Goal: Communication & Community: Participate in discussion

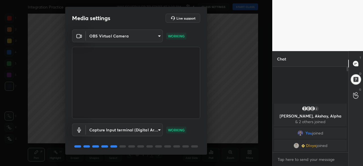
scroll to position [20, 0]
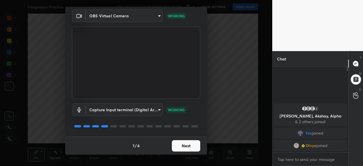
click at [188, 145] on button "Next" at bounding box center [186, 145] width 28 height 11
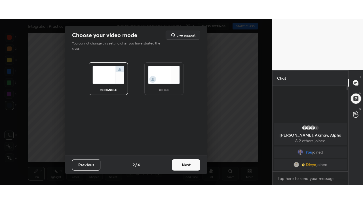
scroll to position [0, 0]
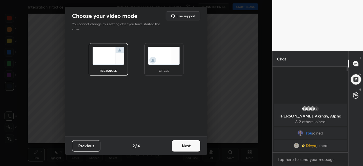
click at [193, 144] on button "Next" at bounding box center [186, 145] width 28 height 11
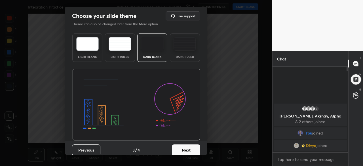
click at [193, 149] on button "Next" at bounding box center [186, 149] width 28 height 11
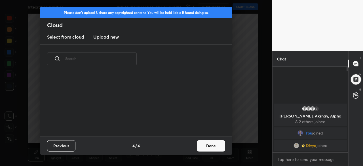
click at [212, 149] on button "Done" at bounding box center [211, 145] width 28 height 11
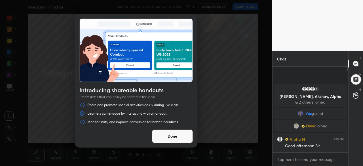
click at [177, 135] on button "Done" at bounding box center [172, 136] width 41 height 14
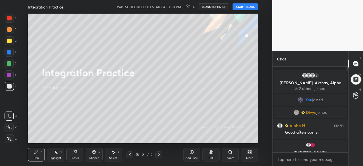
click at [244, 7] on button "START CLASS" at bounding box center [246, 6] width 26 height 7
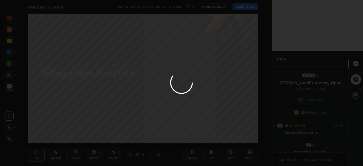
type textarea "x"
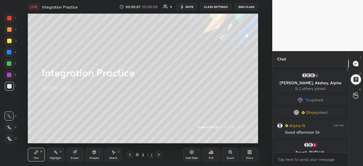
click at [213, 6] on button "CLASS SETTINGS" at bounding box center [215, 6] width 31 height 7
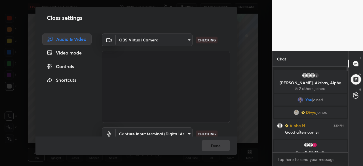
click at [187, 39] on body "1 2 3 4 5 6 7 C X Z C X Z E E Erase all H H LIVE Integration Practice 00:00:09 …" at bounding box center [181, 83] width 363 height 166
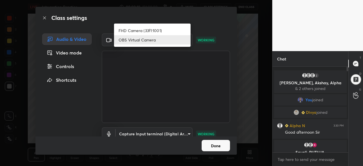
click at [144, 29] on li "FHD Camera (33f1:1001)" at bounding box center [152, 30] width 77 height 9
type input "f72059415656986e60aeb9a9d68e2152b50e8561c00ec3793330e7e265ff472e"
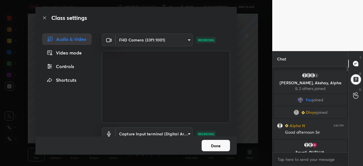
click at [217, 148] on button "Done" at bounding box center [216, 145] width 28 height 11
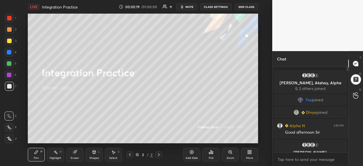
click at [249, 155] on div "More" at bounding box center [249, 155] width 17 height 14
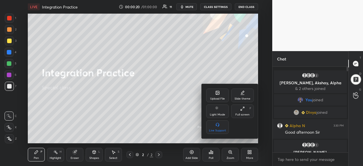
click at [241, 112] on div "Full screen F" at bounding box center [242, 111] width 23 height 14
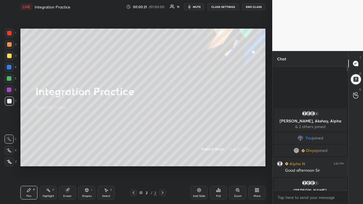
scroll to position [75, 74]
click at [289, 166] on body "1 2 3 4 5 6 7 C X Z C X Z E E Erase all H H LIVE Integration Practice 00:00:25 …" at bounding box center [181, 102] width 363 height 204
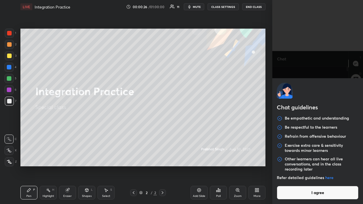
click at [300, 166] on button "I agree" at bounding box center [318, 193] width 82 height 14
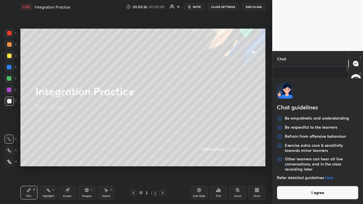
type textarea "x"
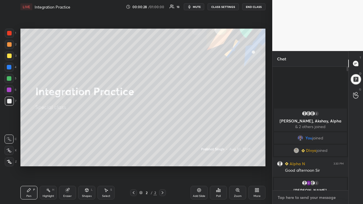
type textarea "G"
type textarea "x"
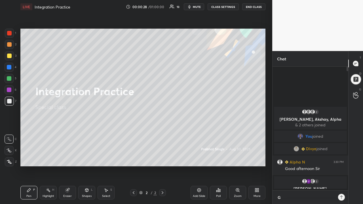
scroll to position [2, 2]
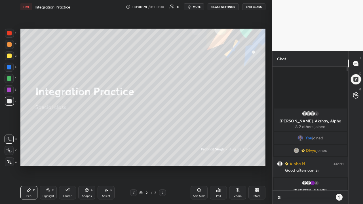
type textarea "Go"
type textarea "x"
type textarea "Goo"
type textarea "x"
type textarea "Gooo"
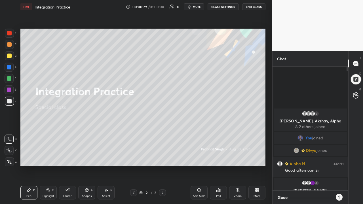
type textarea "x"
type textarea "Goood"
type textarea "x"
type textarea "Gooo"
type textarea "x"
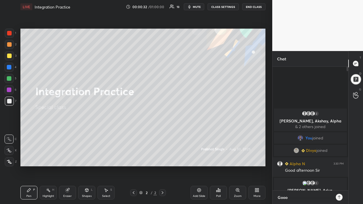
type textarea "Goo"
type textarea "x"
type textarea "Good"
type textarea "x"
type textarea "Good"
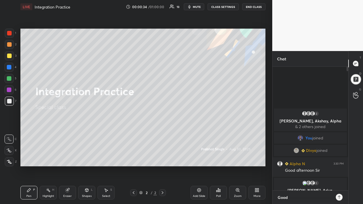
type textarea "x"
type textarea "Good a"
type textarea "x"
type textarea "Good af"
type textarea "x"
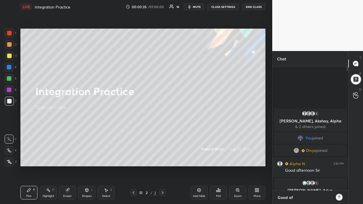
type textarea "Good aft"
type textarea "x"
type textarea "Good afte"
type textarea "x"
type textarea "Good after"
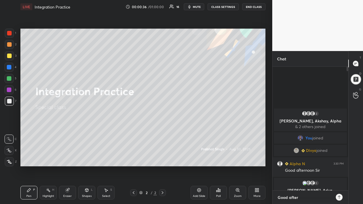
type textarea "x"
type textarea "Good aftern"
type textarea "x"
type textarea "Good afterno"
type textarea "x"
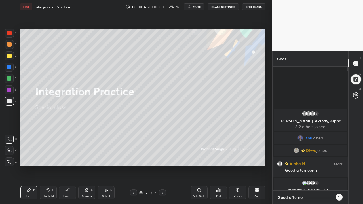
type textarea "Good afternoo"
type textarea "x"
type textarea "Good afternoon"
type textarea "x"
type textarea "Good afternoon"
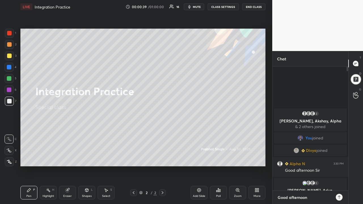
type textarea "x"
type textarea "Good afternoon b"
type textarea "x"
type textarea "Good afternoon ba"
type textarea "x"
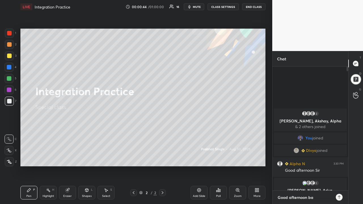
type textarea "Good afternoon bac"
type textarea "x"
type textarea "Good afternoon bacc"
type textarea "x"
type textarea "Good afternoon bacch"
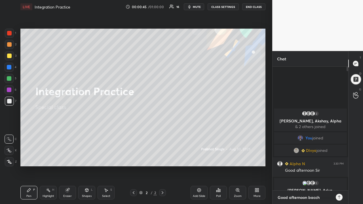
type textarea "x"
type textarea "Good afternoon bacche"
type textarea "x"
type textarea "Good afternoon bacche"
type textarea "x"
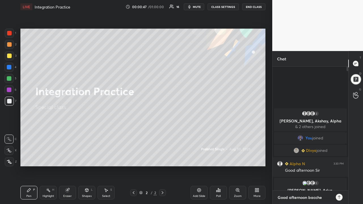
type textarea "Good afternoon bacche l"
type textarea "x"
type textarea "Good afternoon bacche lo"
type textarea "x"
type textarea "Good afternoon bacche log"
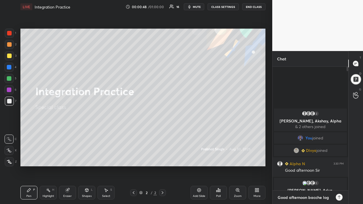
type textarea "x"
type textarea "Good afternoon bacche log"
click at [340, 166] on icon at bounding box center [339, 197] width 5 height 5
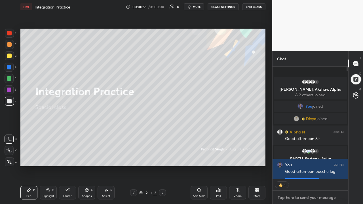
scroll to position [2, 2]
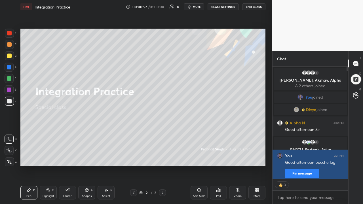
click at [300, 166] on button "Pin message" at bounding box center [302, 173] width 34 height 9
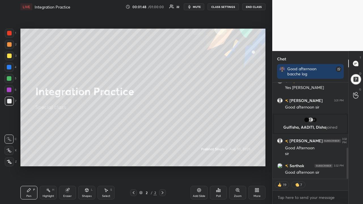
scroll to position [189, 0]
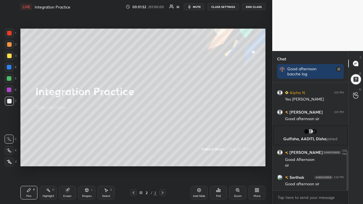
click at [200, 166] on div "Add Slide" at bounding box center [199, 193] width 17 height 14
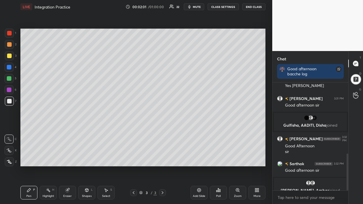
scroll to position [209, 0]
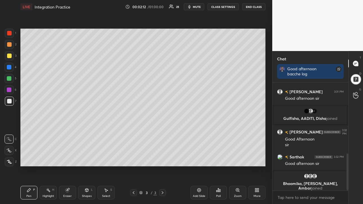
click at [69, 166] on div "Eraser" at bounding box center [67, 196] width 9 height 3
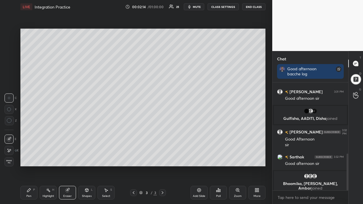
click at [30, 166] on div "Pen P" at bounding box center [28, 193] width 17 height 14
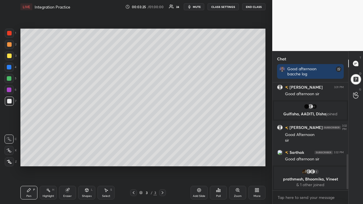
scroll to position [106, 74]
click at [12, 80] on div at bounding box center [9, 78] width 9 height 9
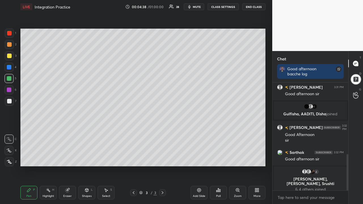
click at [10, 103] on div at bounding box center [9, 101] width 5 height 5
click at [74, 166] on div "Setting up your live class Poll for secs No correct answer Start poll" at bounding box center [143, 98] width 250 height 168
click at [91, 166] on div "Setting up your live class Poll for secs No correct answer Start poll" at bounding box center [143, 98] width 250 height 168
click at [82, 166] on div "Setting up your live class Poll for secs No correct answer Start poll" at bounding box center [143, 98] width 250 height 168
click at [91, 166] on div "Setting up your live class Poll for secs No correct answer Start poll" at bounding box center [143, 98] width 250 height 168
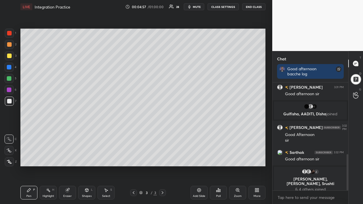
click at [98, 166] on div "Setting up your live class Poll for secs No correct answer Start poll" at bounding box center [143, 98] width 250 height 168
click at [198, 166] on icon at bounding box center [199, 190] width 2 height 2
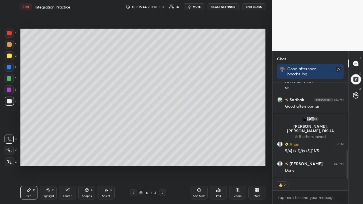
scroll to position [289, 0]
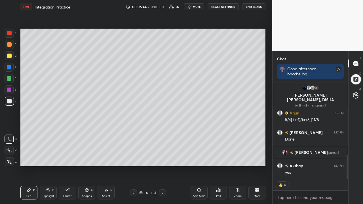
click at [133, 166] on icon at bounding box center [133, 193] width 5 height 5
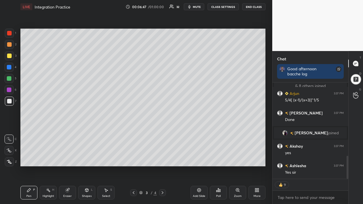
click at [9, 57] on div at bounding box center [9, 56] width 5 height 5
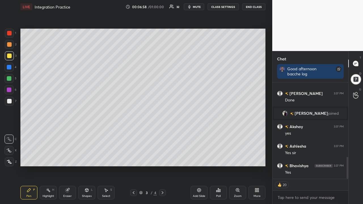
scroll to position [316, 0]
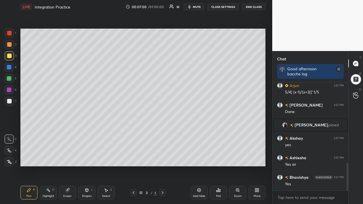
click at [162, 166] on icon at bounding box center [162, 193] width 5 height 5
click at [134, 166] on icon at bounding box center [133, 193] width 5 height 5
click at [163, 166] on icon at bounding box center [162, 193] width 5 height 5
click at [134, 166] on icon at bounding box center [133, 193] width 5 height 5
click at [163, 166] on icon at bounding box center [162, 193] width 5 height 5
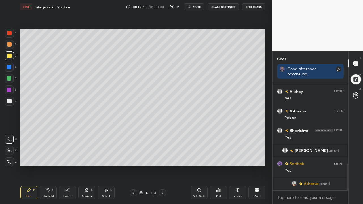
scroll to position [331, 0]
click at [7, 101] on div at bounding box center [9, 101] width 5 height 5
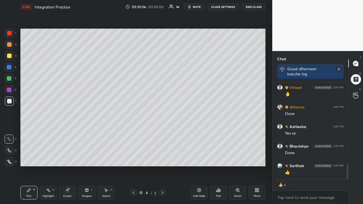
scroll to position [541, 0]
click at [200, 166] on icon at bounding box center [199, 190] width 5 height 5
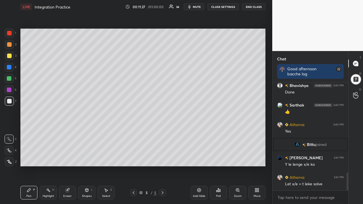
scroll to position [558, 0]
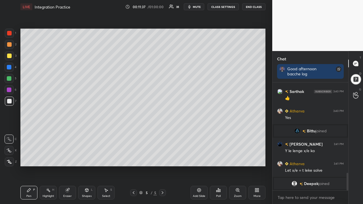
click at [11, 56] on div at bounding box center [9, 56] width 5 height 5
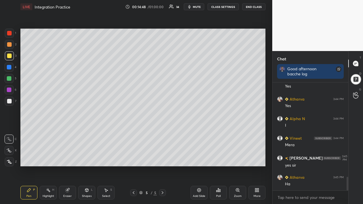
scroll to position [757, 0]
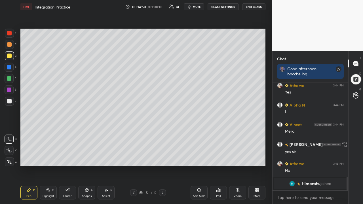
click at [70, 166] on div "Eraser" at bounding box center [67, 196] width 9 height 3
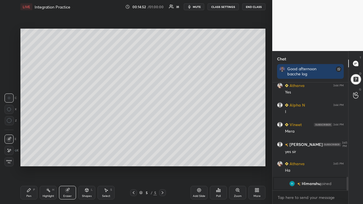
click at [31, 166] on div "Pen P" at bounding box center [28, 193] width 17 height 14
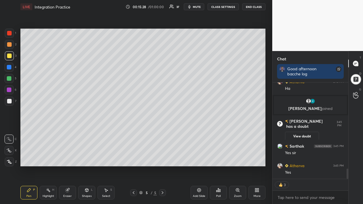
scroll to position [827, 0]
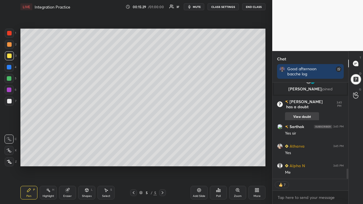
click at [296, 112] on button "View doubt" at bounding box center [302, 116] width 34 height 9
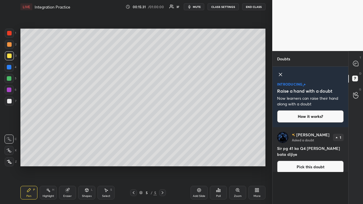
click at [305, 161] on button "Pick this doubt" at bounding box center [310, 167] width 67 height 12
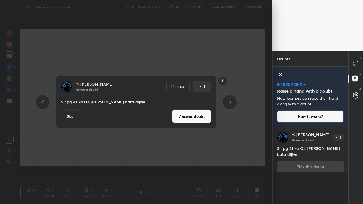
click at [218, 80] on rect at bounding box center [222, 81] width 9 height 9
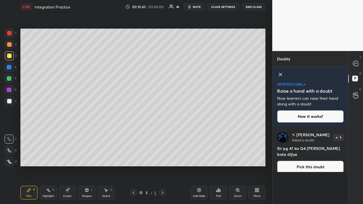
click at [280, 73] on icon at bounding box center [280, 74] width 7 height 7
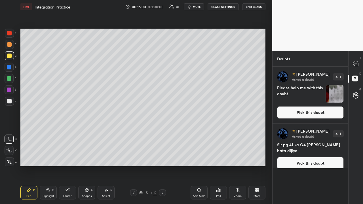
click at [335, 96] on img "grid" at bounding box center [335, 94] width 18 height 18
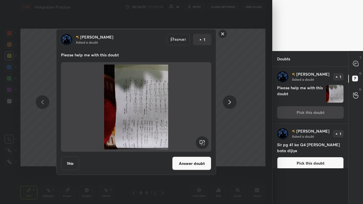
click at [146, 132] on img at bounding box center [136, 107] width 137 height 85
click at [139, 134] on img at bounding box center [136, 107] width 137 height 85
click at [199, 140] on rect at bounding box center [202, 142] width 13 height 13
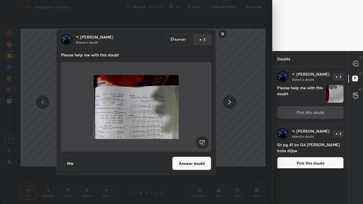
click at [204, 142] on rect at bounding box center [202, 142] width 13 height 13
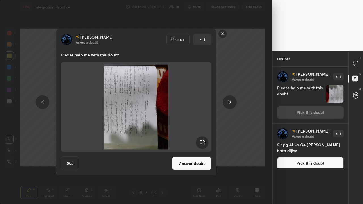
click at [202, 143] on rect at bounding box center [202, 142] width 13 height 13
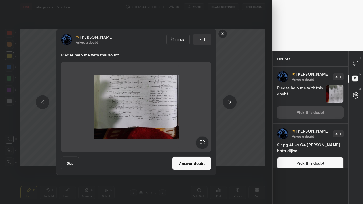
click at [222, 33] on rect at bounding box center [222, 34] width 9 height 9
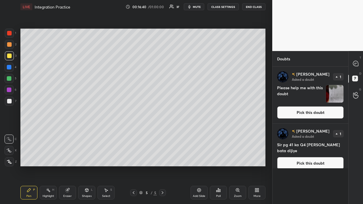
click at [163, 166] on icon at bounding box center [162, 193] width 5 height 5
click at [199, 166] on icon at bounding box center [199, 190] width 5 height 5
click at [134, 166] on icon at bounding box center [133, 193] width 5 height 5
click at [162, 166] on icon at bounding box center [162, 193] width 5 height 5
click at [133, 166] on icon at bounding box center [133, 193] width 5 height 5
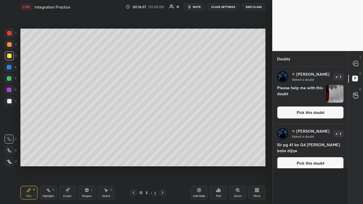
click at [163, 166] on icon at bounding box center [163, 192] width 2 height 3
click at [356, 64] on icon at bounding box center [355, 63] width 5 height 5
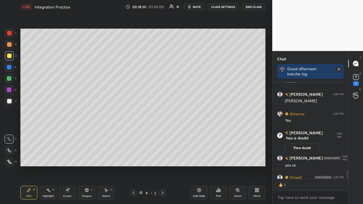
scroll to position [1048, 0]
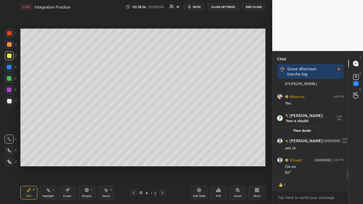
click at [200, 166] on icon at bounding box center [199, 190] width 5 height 5
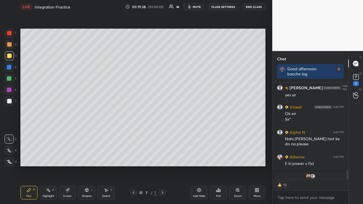
scroll to position [1094, 0]
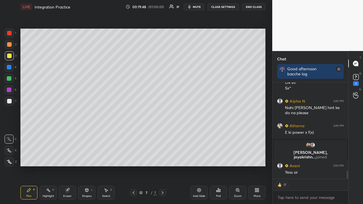
click at [12, 103] on div at bounding box center [9, 101] width 9 height 9
click at [13, 35] on div at bounding box center [9, 33] width 9 height 9
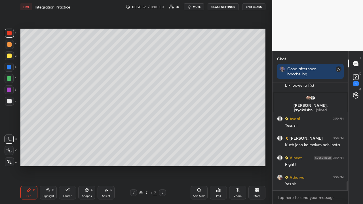
scroll to position [1161, 0]
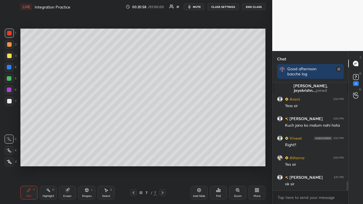
click at [201, 166] on icon at bounding box center [199, 190] width 5 height 5
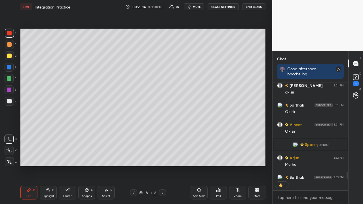
scroll to position [1380, 0]
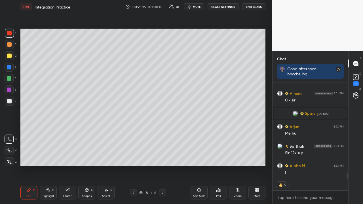
click at [9, 57] on div at bounding box center [9, 56] width 5 height 5
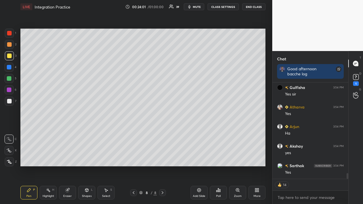
scroll to position [1537, 0]
click at [200, 166] on icon at bounding box center [199, 190] width 5 height 5
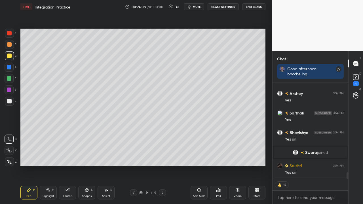
scroll to position [1350, 0]
click at [133, 166] on icon at bounding box center [133, 193] width 5 height 5
click at [160, 166] on icon at bounding box center [162, 193] width 5 height 5
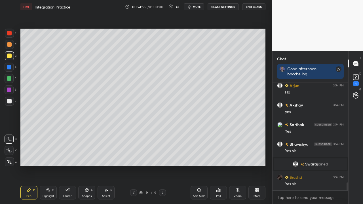
click at [134, 166] on icon at bounding box center [134, 192] width 2 height 3
click at [162, 166] on icon at bounding box center [162, 193] width 5 height 5
click at [134, 166] on icon at bounding box center [133, 193] width 5 height 5
click at [163, 166] on icon at bounding box center [163, 192] width 2 height 3
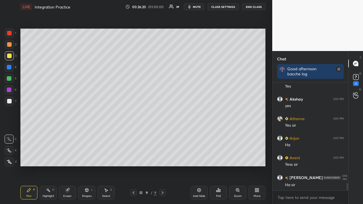
scroll to position [106, 74]
click at [9, 79] on div at bounding box center [9, 78] width 5 height 5
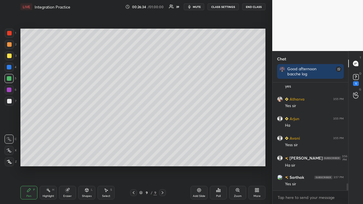
scroll to position [1528, 0]
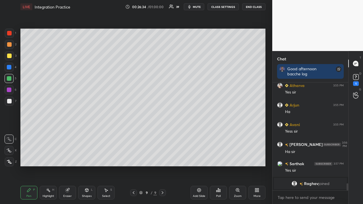
click at [67, 166] on icon at bounding box center [67, 190] width 5 height 5
click at [26, 166] on div "Pen P" at bounding box center [28, 193] width 17 height 14
click at [134, 166] on icon at bounding box center [133, 193] width 5 height 5
click at [134, 166] on icon at bounding box center [134, 192] width 2 height 3
click at [163, 166] on icon at bounding box center [162, 193] width 5 height 5
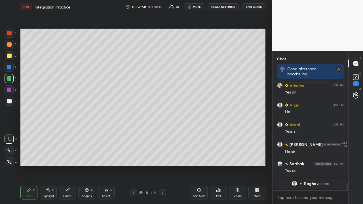
click at [163, 166] on icon at bounding box center [163, 192] width 2 height 3
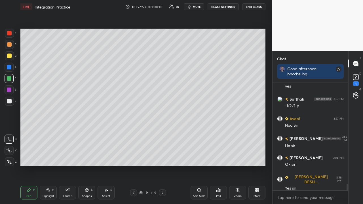
scroll to position [1671, 0]
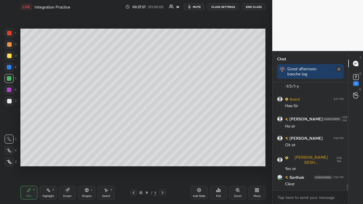
click at [9, 103] on div at bounding box center [9, 101] width 5 height 5
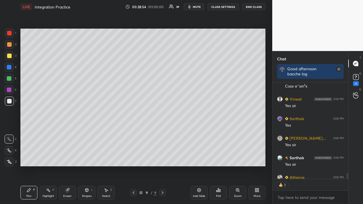
scroll to position [1787, 0]
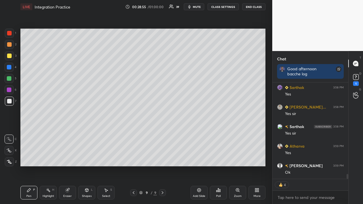
click at [199, 166] on icon at bounding box center [199, 191] width 4 height 4
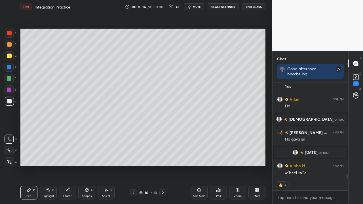
scroll to position [1827, 0]
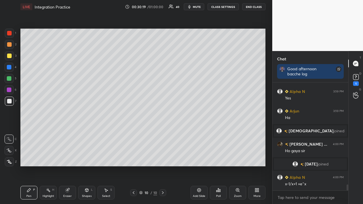
click at [10, 79] on div at bounding box center [9, 78] width 5 height 5
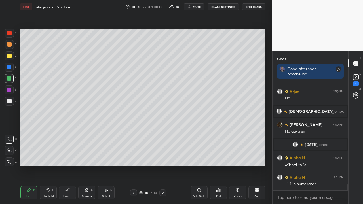
scroll to position [1860, 0]
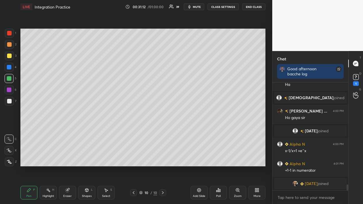
click at [12, 58] on div at bounding box center [9, 55] width 9 height 9
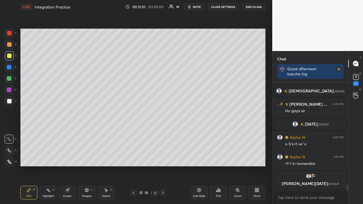
click at [68, 166] on div "Eraser" at bounding box center [67, 193] width 17 height 14
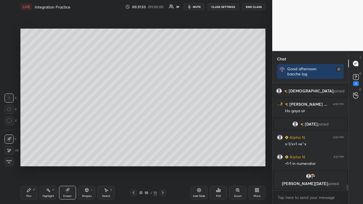
click at [31, 166] on div "Pen P" at bounding box center [28, 193] width 17 height 14
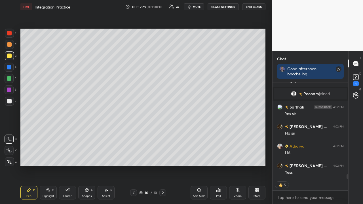
scroll to position [1952, 0]
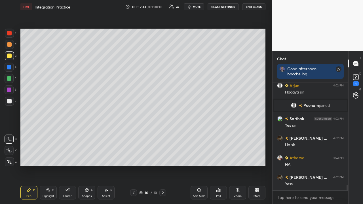
click at [9, 100] on div at bounding box center [9, 101] width 5 height 5
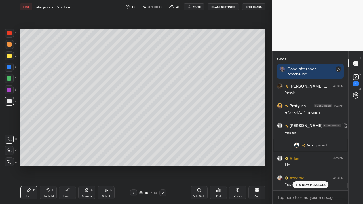
scroll to position [2, 2]
click at [201, 166] on div "Add Slide" at bounding box center [199, 193] width 17 height 14
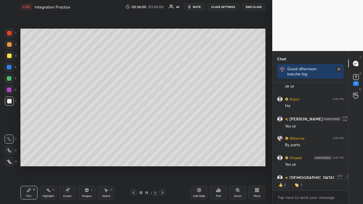
click at [203, 166] on div "Add Slide" at bounding box center [199, 196] width 12 height 3
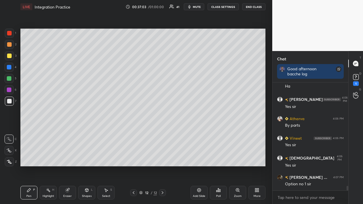
scroll to position [2435, 0]
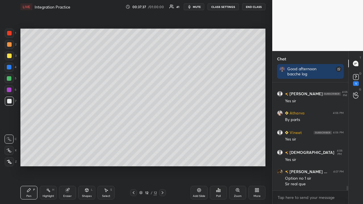
click at [10, 57] on div at bounding box center [9, 56] width 5 height 5
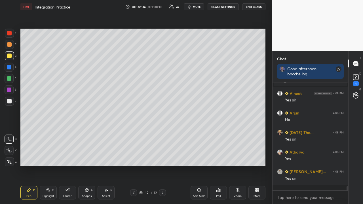
scroll to position [2418, 0]
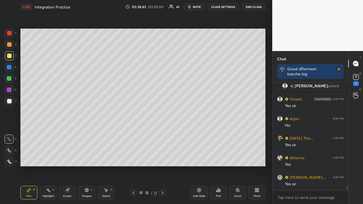
click at [13, 103] on div at bounding box center [9, 101] width 9 height 9
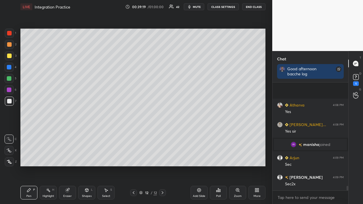
scroll to position [2490, 0]
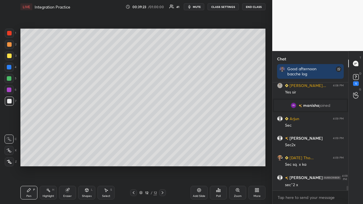
click at [67, 166] on div "Eraser" at bounding box center [67, 193] width 17 height 14
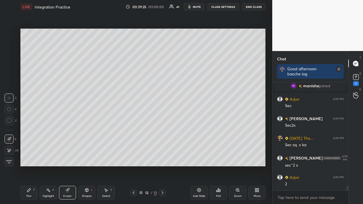
scroll to position [2529, 0]
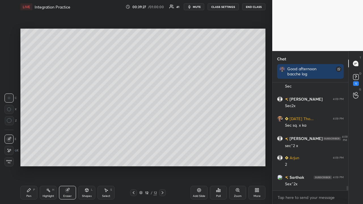
click at [30, 166] on icon at bounding box center [29, 190] width 5 height 5
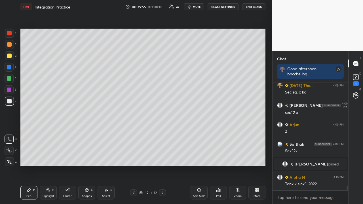
scroll to position [2555, 0]
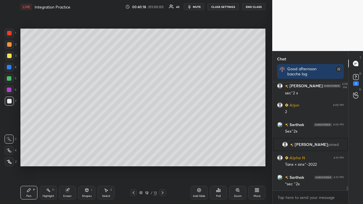
click at [11, 36] on div at bounding box center [9, 33] width 9 height 9
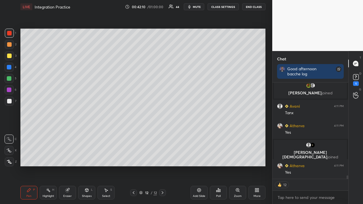
scroll to position [2639, 0]
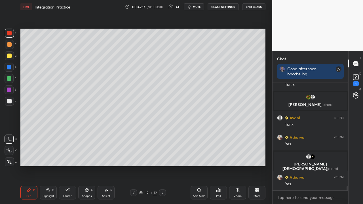
click at [10, 81] on div at bounding box center [9, 78] width 9 height 9
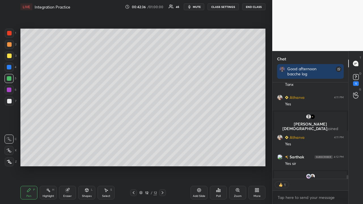
scroll to position [2, 2]
click at [42, 166] on div "Setting up your live class Poll for secs No correct answer Start poll" at bounding box center [143, 98] width 250 height 168
click at [41, 166] on div "Setting up your live class Poll for secs No correct answer Start poll" at bounding box center [143, 98] width 250 height 168
click at [10, 103] on div at bounding box center [9, 101] width 5 height 5
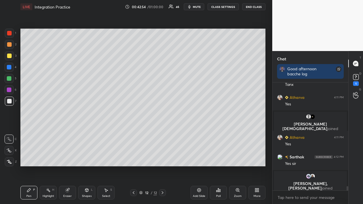
click at [11, 59] on div at bounding box center [9, 55] width 9 height 9
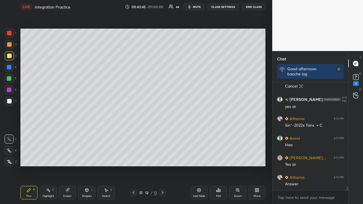
scroll to position [2801, 0]
click at [201, 166] on div "Add Slide" at bounding box center [199, 193] width 17 height 14
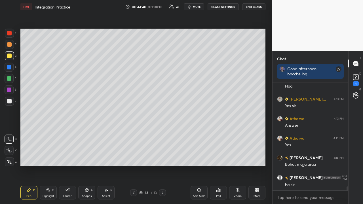
scroll to position [2890, 0]
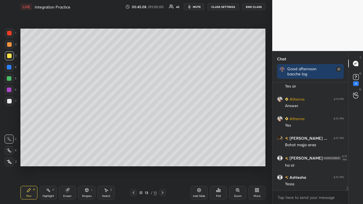
click at [10, 79] on div at bounding box center [9, 78] width 5 height 5
click at [79, 166] on div "Setting up your live class Poll for secs No correct answer Start poll" at bounding box center [143, 98] width 250 height 168
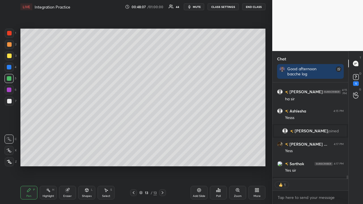
scroll to position [95, 74]
click at [11, 101] on div at bounding box center [9, 101] width 5 height 5
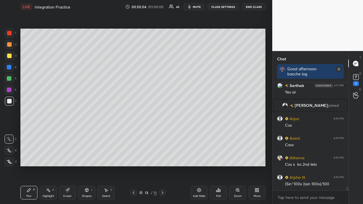
scroll to position [2978, 0]
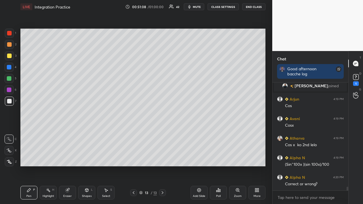
click at [10, 58] on div at bounding box center [9, 56] width 5 height 5
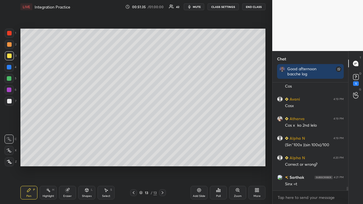
scroll to position [2, 2]
click at [197, 166] on div "Add Slide" at bounding box center [199, 193] width 17 height 14
click at [134, 166] on icon at bounding box center [133, 193] width 5 height 5
click at [163, 166] on icon at bounding box center [162, 193] width 5 height 5
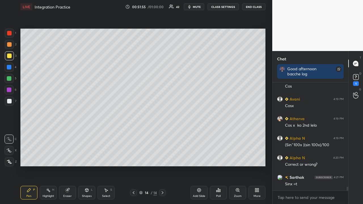
scroll to position [3017, 0]
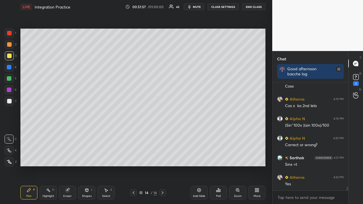
click at [163, 166] on icon at bounding box center [162, 193] width 5 height 5
click at [133, 166] on icon at bounding box center [133, 193] width 5 height 5
click at [163, 166] on icon at bounding box center [162, 193] width 5 height 5
click at [133, 166] on div at bounding box center [133, 192] width 7 height 7
click at [162, 166] on icon at bounding box center [163, 192] width 2 height 3
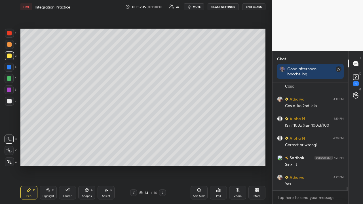
click at [7, 102] on div at bounding box center [9, 101] width 9 height 9
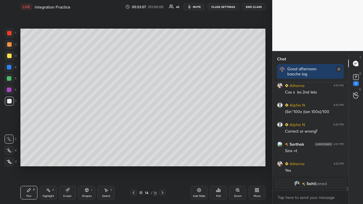
click at [10, 34] on div at bounding box center [9, 33] width 5 height 5
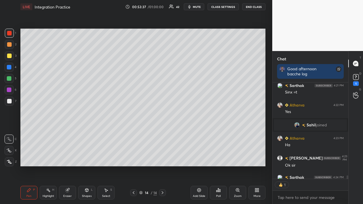
scroll to position [2, 2]
click at [199, 166] on icon at bounding box center [199, 190] width 5 height 5
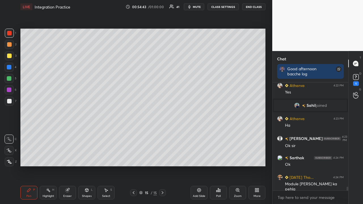
scroll to position [3085, 0]
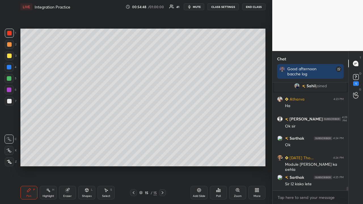
click at [133, 166] on icon at bounding box center [133, 193] width 5 height 5
click at [134, 166] on icon at bounding box center [133, 193] width 5 height 5
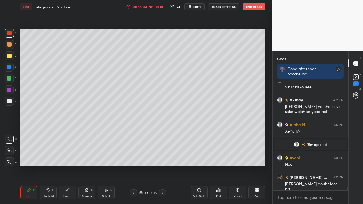
scroll to position [3164, 0]
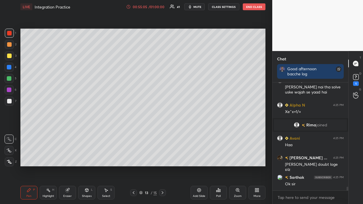
click at [163, 166] on icon at bounding box center [162, 193] width 5 height 5
click at [163, 166] on icon at bounding box center [163, 192] width 2 height 3
click at [10, 82] on div at bounding box center [9, 78] width 9 height 9
click at [9, 80] on div at bounding box center [9, 78] width 5 height 5
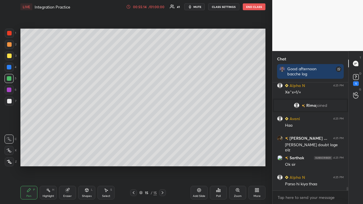
scroll to position [3203, 0]
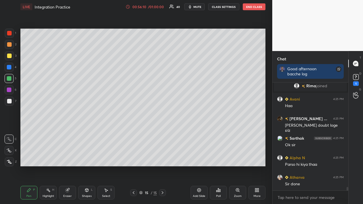
click at [6, 58] on div at bounding box center [9, 55] width 9 height 9
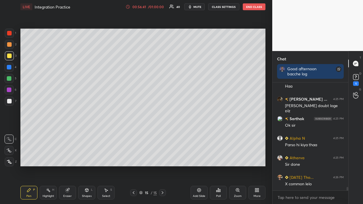
click at [8, 79] on div at bounding box center [9, 78] width 5 height 5
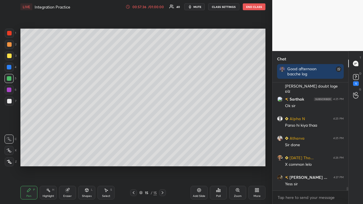
scroll to position [3262, 0]
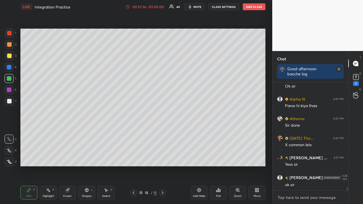
click at [291, 166] on textarea at bounding box center [310, 197] width 67 height 9
type textarea "x"
type textarea "A"
type textarea "x"
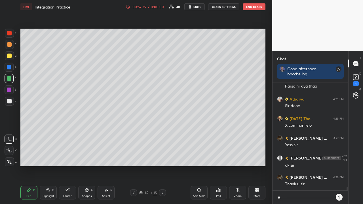
type textarea "Al"
type textarea "x"
type textarea "All"
type textarea "x"
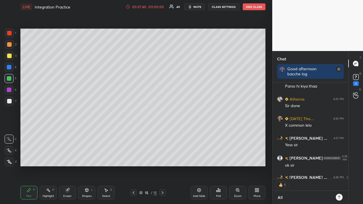
type textarea "All"
type textarea "x"
type textarea "All t"
type textarea "x"
type textarea "All th"
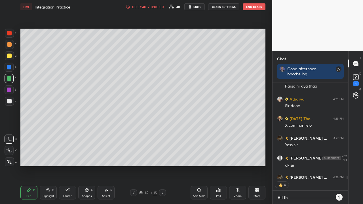
type textarea "x"
type textarea "All the"
type textarea "x"
type textarea "All the"
type textarea "x"
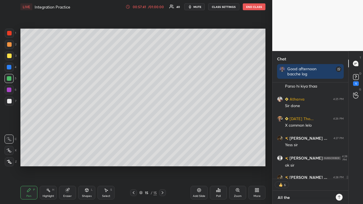
type textarea "All the b"
type textarea "x"
type textarea "All the be"
type textarea "x"
type textarea "All the bes"
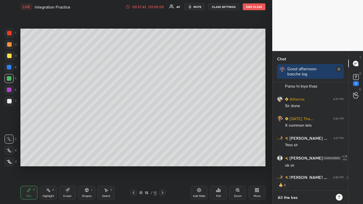
type textarea "x"
type textarea "All the best"
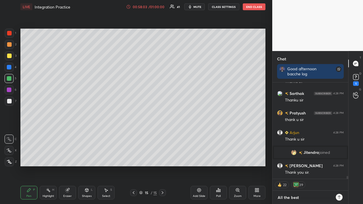
scroll to position [3361, 0]
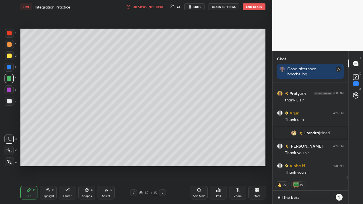
click at [294, 166] on textarea "All the best" at bounding box center [304, 197] width 55 height 9
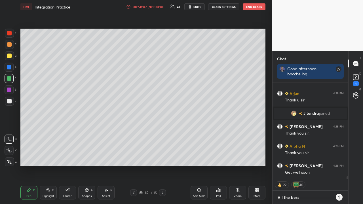
click at [299, 166] on textarea "All the best" at bounding box center [304, 197] width 55 height 9
type textarea "x"
type textarea "All the best"
type textarea "x"
type textarea "All the best f"
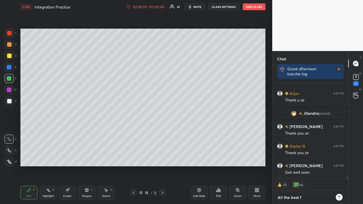
type textarea "x"
type textarea "All the best fo"
type textarea "x"
type textarea "All the best for"
type textarea "x"
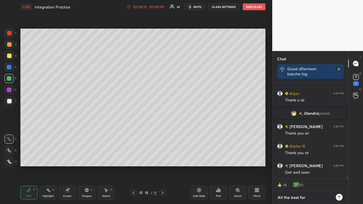
type textarea "All the best for"
type textarea "x"
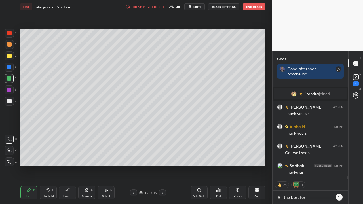
type textarea "All the best for e"
type textarea "x"
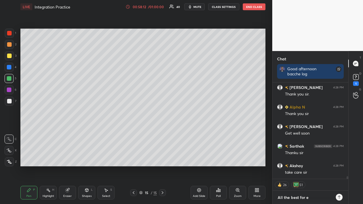
type textarea "All the best for ex"
type textarea "x"
type textarea "All the best for exa"
type textarea "x"
type textarea "All the best for exam"
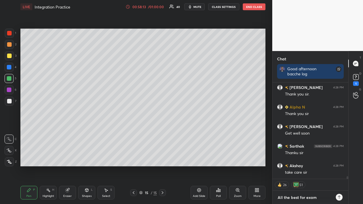
type textarea "x"
type textarea "All the best for exam"
click at [340, 166] on icon at bounding box center [339, 197] width 5 height 5
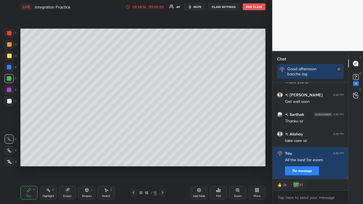
click at [305, 166] on div "Get well soon" at bounding box center [314, 191] width 59 height 7
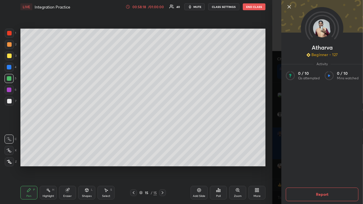
click at [275, 118] on div "Atharva Beginner • 127 Activity 0 / 10 Qs attempted 0 / 10 Mins watched Report" at bounding box center [317, 102] width 91 height 204
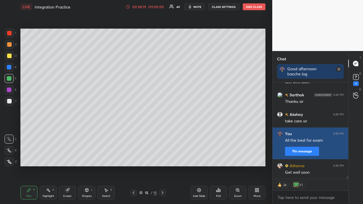
click at [306, 151] on button "Pin message" at bounding box center [302, 151] width 34 height 9
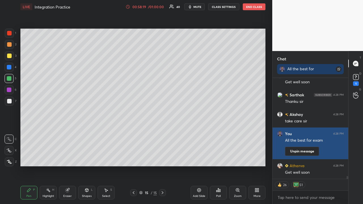
scroll to position [3466, 0]
click at [300, 151] on button "Unpin message" at bounding box center [302, 151] width 34 height 9
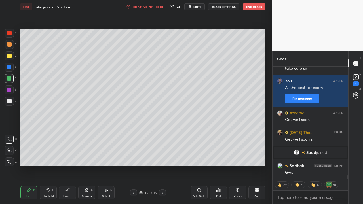
click at [256, 5] on button "End Class" at bounding box center [254, 6] width 23 height 7
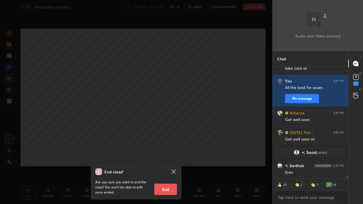
click at [168, 166] on button "End" at bounding box center [165, 189] width 23 height 11
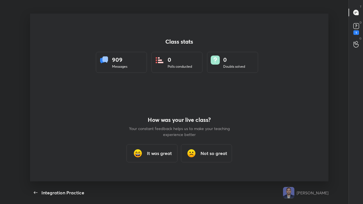
click at [151, 151] on h3 "It was great" at bounding box center [159, 153] width 25 height 7
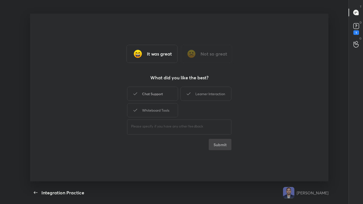
click at [141, 94] on div "Chat Support" at bounding box center [152, 94] width 51 height 14
click at [197, 92] on div "Learner Interaction" at bounding box center [205, 94] width 51 height 14
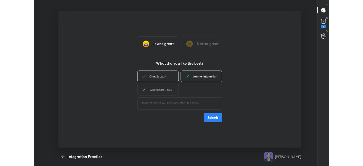
scroll to position [2, 0]
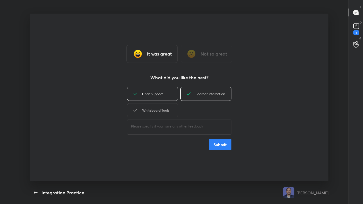
click at [156, 110] on div "Whiteboard Tools" at bounding box center [152, 110] width 51 height 14
click at [218, 141] on button "Submit" at bounding box center [220, 144] width 23 height 11
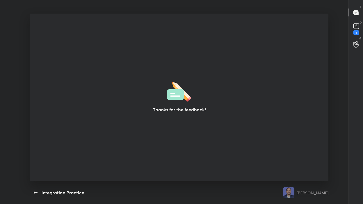
click at [294, 166] on img at bounding box center [288, 192] width 11 height 11
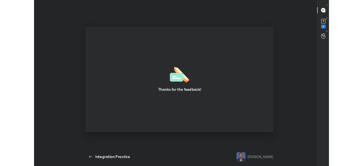
scroll to position [28238, 28009]
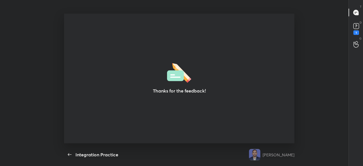
type textarea "x"
